Goal: Check status

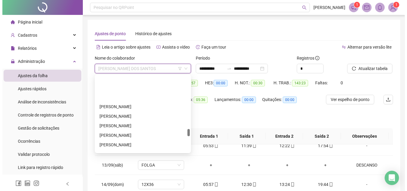
scroll to position [596, 0]
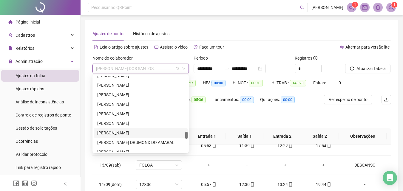
click at [117, 131] on div "[PERSON_NAME]" at bounding box center [140, 133] width 87 height 7
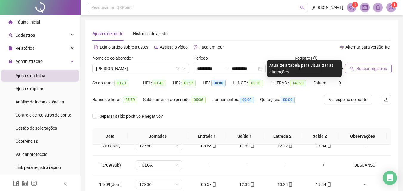
click at [359, 71] on span "Buscar registros" at bounding box center [371, 68] width 30 height 7
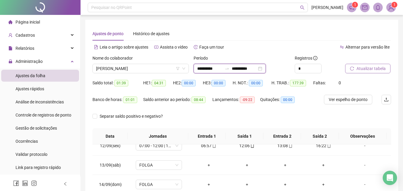
click at [255, 67] on input "**********" at bounding box center [244, 68] width 25 height 7
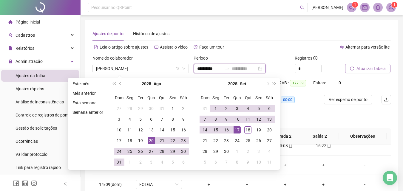
type input "**********"
click at [236, 129] on div "17" at bounding box center [236, 129] width 7 height 7
type input "**********"
click at [387, 68] on button "Atualizar tabela" at bounding box center [367, 69] width 45 height 10
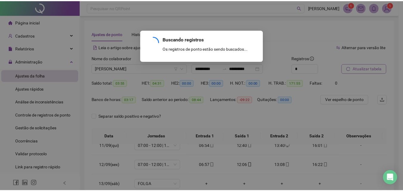
scroll to position [434, 0]
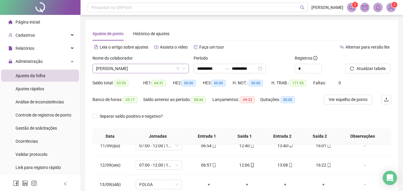
click at [128, 66] on div "[PERSON_NAME]" at bounding box center [140, 69] width 96 height 10
click at [128, 66] on span "[PERSON_NAME]" at bounding box center [140, 68] width 89 height 9
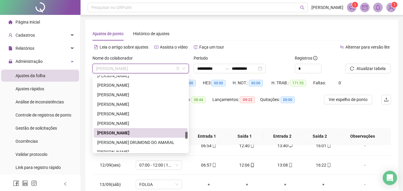
click at [128, 66] on span "[PERSON_NAME]" at bounding box center [140, 68] width 89 height 9
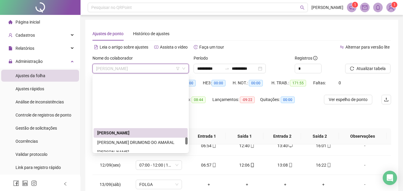
scroll to position [685, 0]
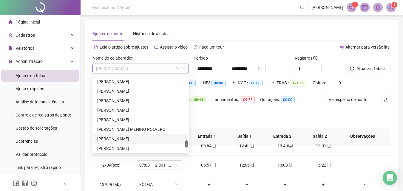
click at [119, 136] on div "[PERSON_NAME]" at bounding box center [140, 139] width 87 height 7
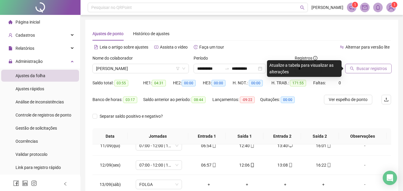
click at [369, 65] on button "Buscar registros" at bounding box center [368, 69] width 46 height 10
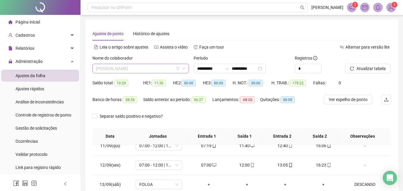
click at [128, 68] on span "[PERSON_NAME]" at bounding box center [140, 68] width 89 height 9
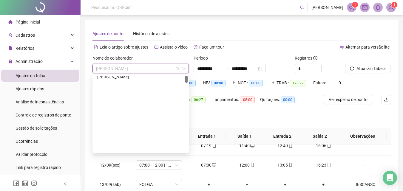
scroll to position [0, 0]
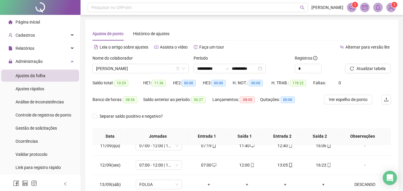
click at [155, 21] on div "**********" at bounding box center [241, 149] width 313 height 259
click at [106, 72] on span "[PERSON_NAME]" at bounding box center [140, 68] width 89 height 9
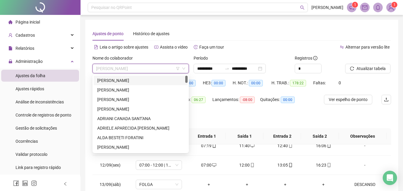
click at [117, 78] on div "[PERSON_NAME]" at bounding box center [140, 80] width 87 height 7
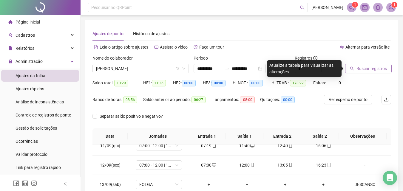
click at [372, 66] on span "Buscar registros" at bounding box center [371, 68] width 30 height 7
